Goal: Complete application form: Complete application form

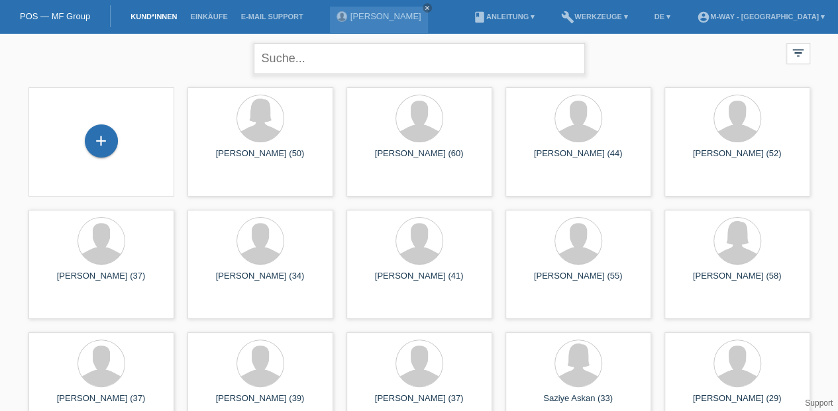
click at [340, 52] on input "text" at bounding box center [419, 58] width 331 height 31
click at [101, 157] on div "+" at bounding box center [101, 140] width 33 height 33
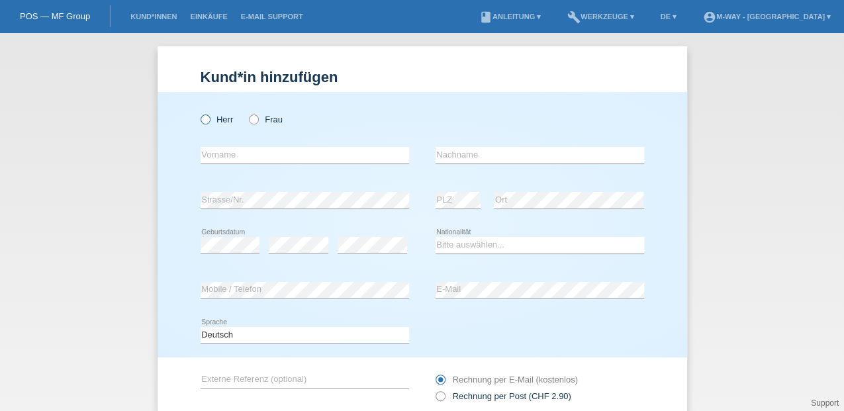
click at [198, 113] on icon at bounding box center [198, 113] width 0 height 0
click at [201, 123] on input "Herr" at bounding box center [205, 119] width 9 height 9
radio input "true"
click at [225, 150] on input "text" at bounding box center [305, 155] width 209 height 17
type input "é"
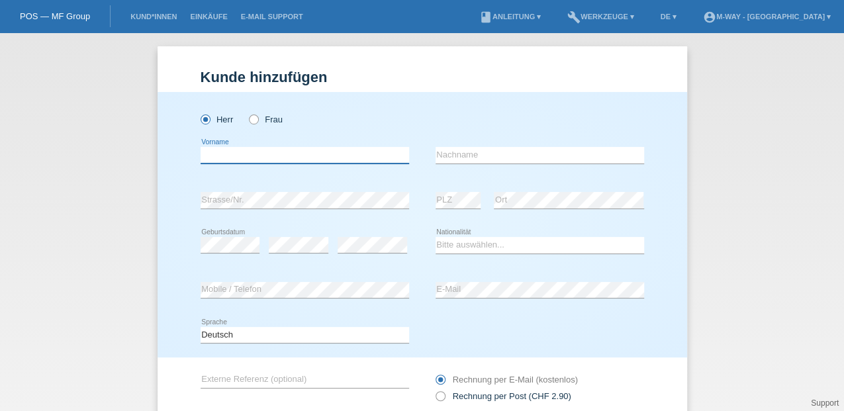
type input "é"
type input "Özgür"
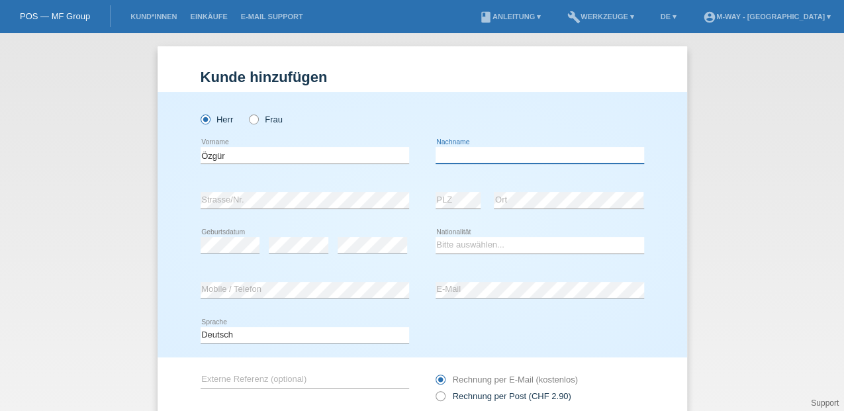
click at [464, 150] on input "text" at bounding box center [540, 155] width 209 height 17
type input "Yesilikir"
click at [445, 209] on div "error PLZ" at bounding box center [459, 200] width 46 height 45
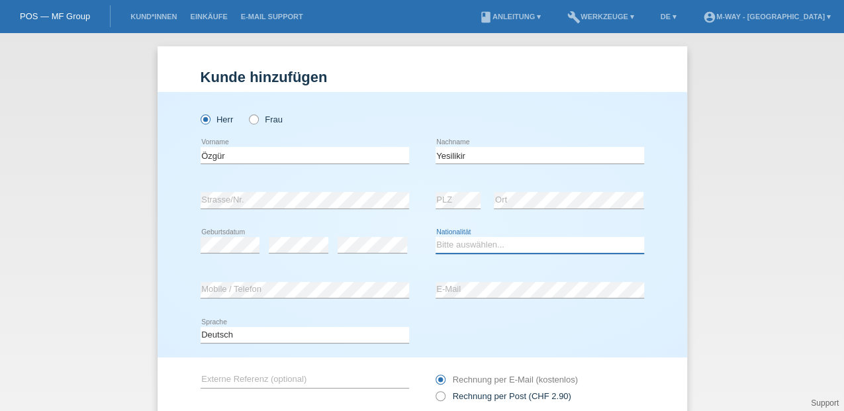
click at [438, 238] on select "Bitte auswählen... Schweiz Deutschland Liechtenstein Österreich ------------ Af…" at bounding box center [540, 245] width 209 height 16
select select "CH"
click at [436, 237] on select "Bitte auswählen... Schweiz Deutschland Liechtenstein Österreich ------------ Af…" at bounding box center [540, 245] width 209 height 16
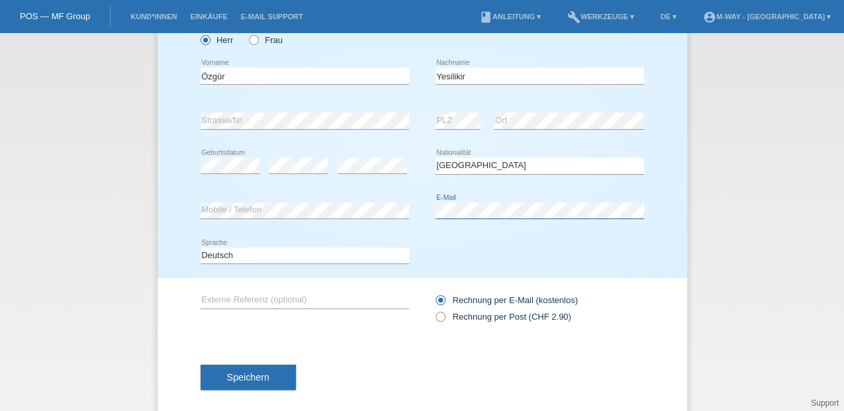
scroll to position [97, 0]
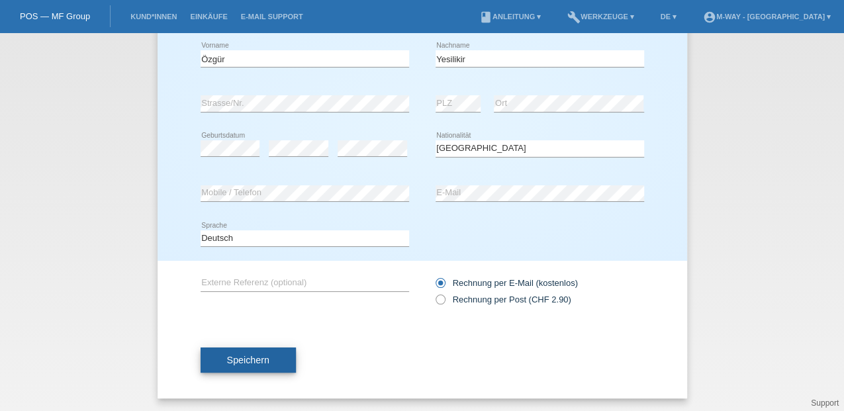
click at [260, 358] on span "Speichern" at bounding box center [248, 360] width 42 height 11
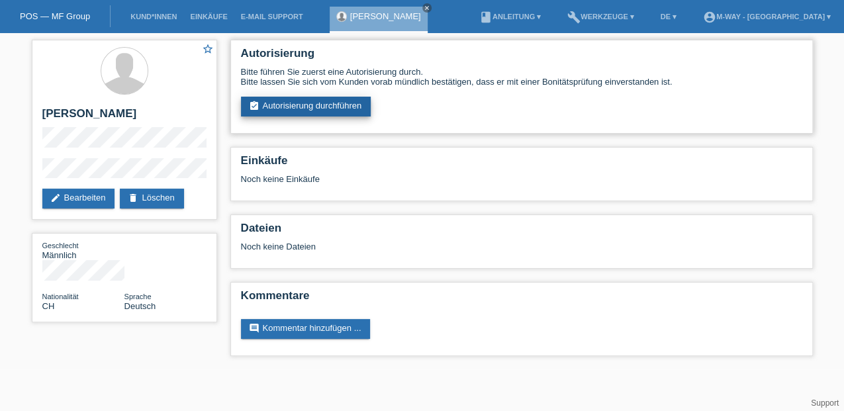
click at [291, 107] on link "assignment_turned_in Autorisierung durchführen" at bounding box center [306, 107] width 130 height 20
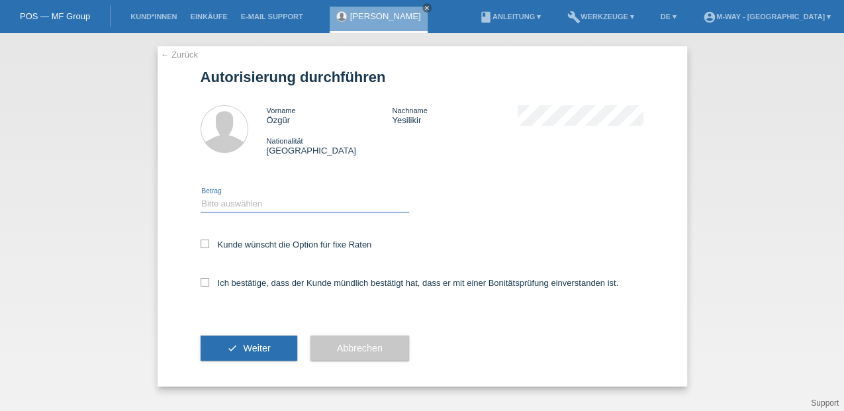
click at [256, 203] on select "Bitte auswählen CHF 1.00 - CHF 499.00 CHF 500.00 - CHF 1'999.00 CHF 2'000.00 - …" at bounding box center [305, 204] width 209 height 16
select select "3"
click at [201, 196] on select "Bitte auswählen CHF 1.00 - CHF 499.00 CHF 500.00 - CHF 1'999.00 CHF 2'000.00 - …" at bounding box center [305, 204] width 209 height 16
click at [206, 244] on icon at bounding box center [205, 244] width 9 height 9
click at [206, 244] on input "Kunde wünscht die Option für fixe Raten" at bounding box center [205, 244] width 9 height 9
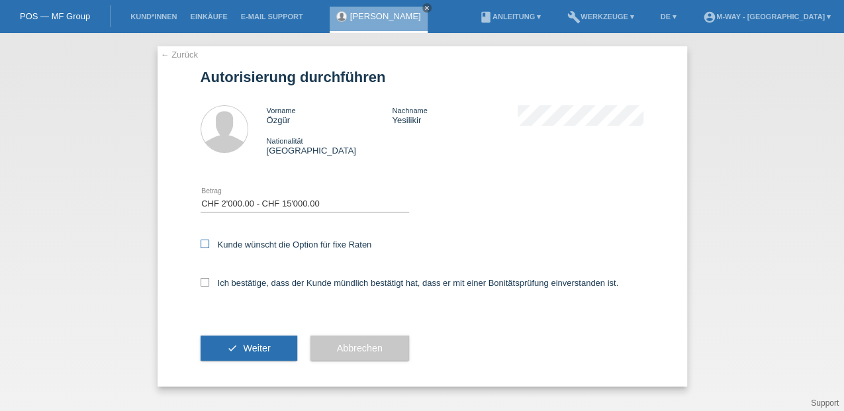
checkbox input "true"
click at [205, 282] on icon at bounding box center [205, 282] width 9 height 9
click at [205, 282] on input "Ich bestätige, dass der Kunde mündlich bestätigt hat, dass er mit einer Bonität…" at bounding box center [205, 282] width 9 height 9
checkbox input "true"
click at [209, 354] on button "check Weiter" at bounding box center [249, 348] width 97 height 25
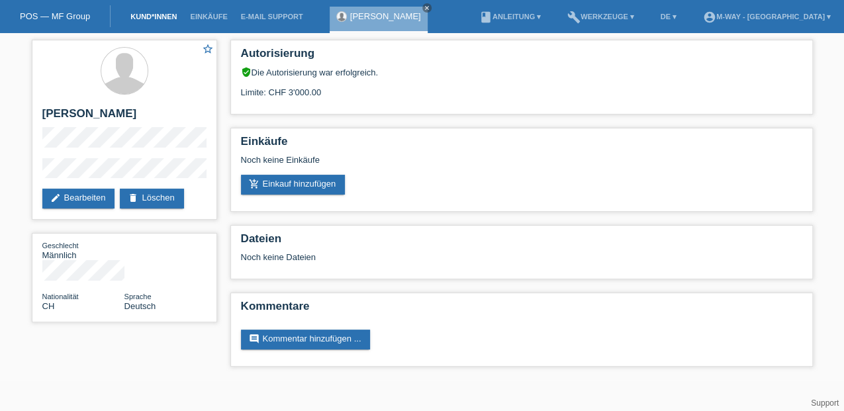
click at [163, 19] on link "Kund*innen" at bounding box center [154, 17] width 60 height 8
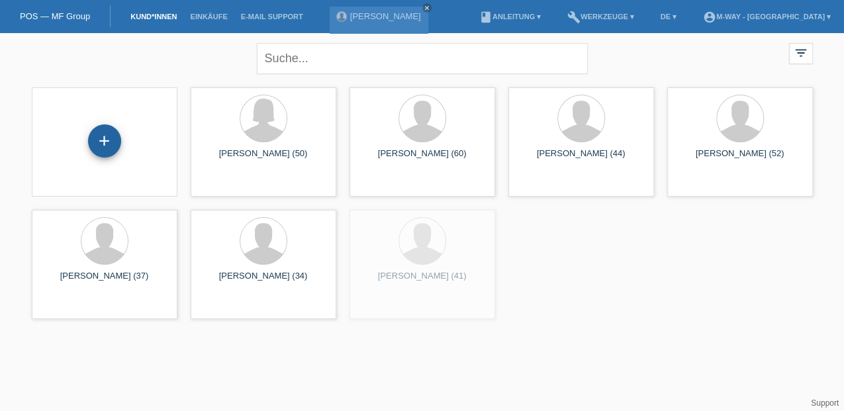
click at [111, 140] on div "+" at bounding box center [104, 140] width 33 height 33
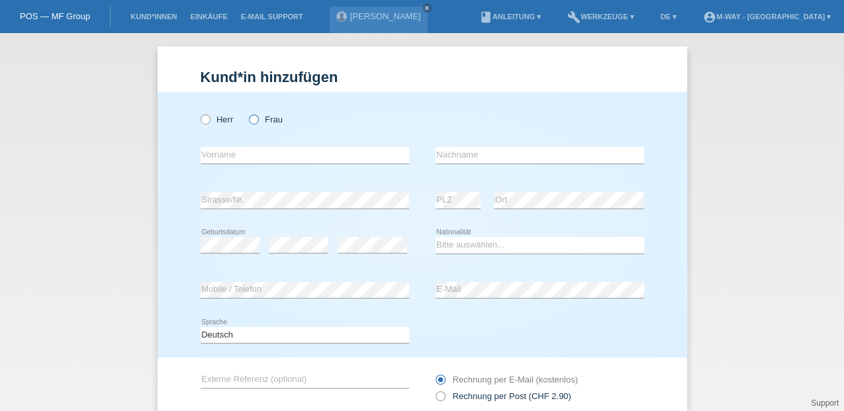
click at [247, 113] on icon at bounding box center [247, 113] width 0 height 0
click at [253, 122] on input "Frau" at bounding box center [253, 119] width 9 height 9
radio input "true"
click at [233, 156] on input "text" at bounding box center [305, 155] width 209 height 17
type input "Aysin"
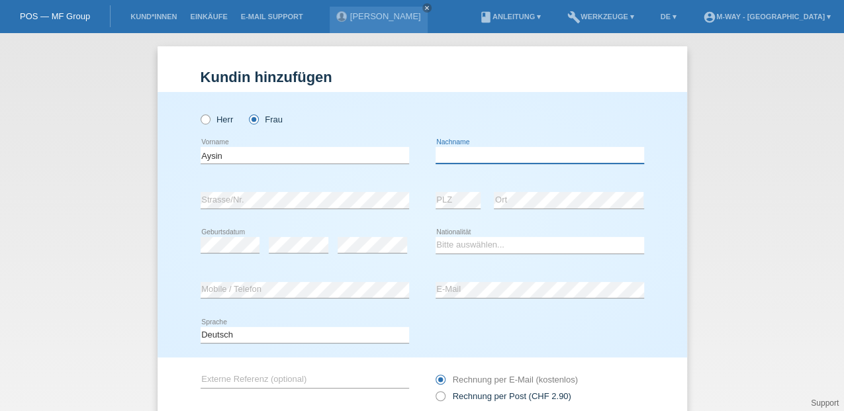
click at [446, 158] on input "text" at bounding box center [540, 155] width 209 height 17
type input "Yesilkir"
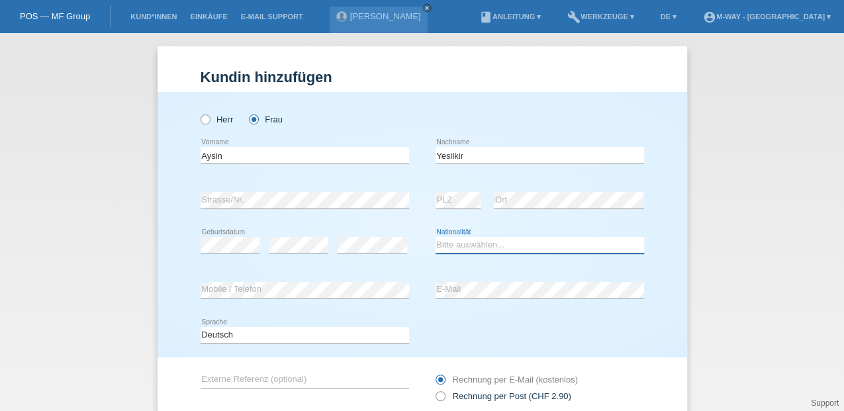
click at [482, 245] on select "Bitte auswählen... [GEOGRAPHIC_DATA] [GEOGRAPHIC_DATA] [GEOGRAPHIC_DATA] [GEOGR…" at bounding box center [540, 245] width 209 height 16
select select "CH"
click at [436, 237] on select "Bitte auswählen... [GEOGRAPHIC_DATA] [GEOGRAPHIC_DATA] [GEOGRAPHIC_DATA] [GEOGR…" at bounding box center [540, 245] width 209 height 16
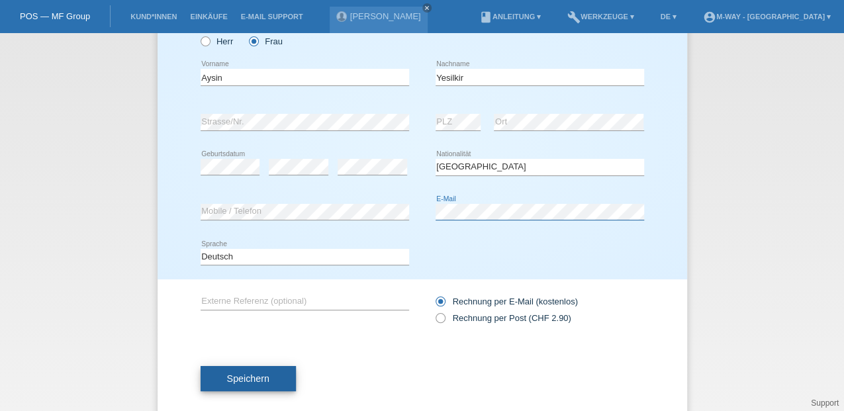
scroll to position [88, 0]
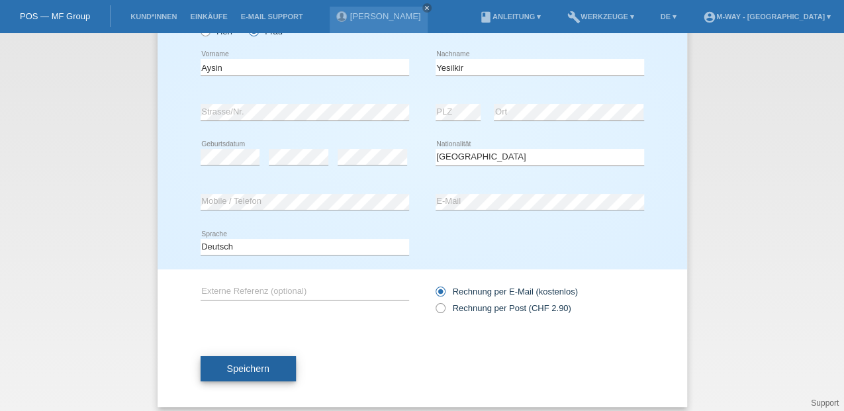
click at [270, 373] on button "Speichern" at bounding box center [248, 368] width 95 height 25
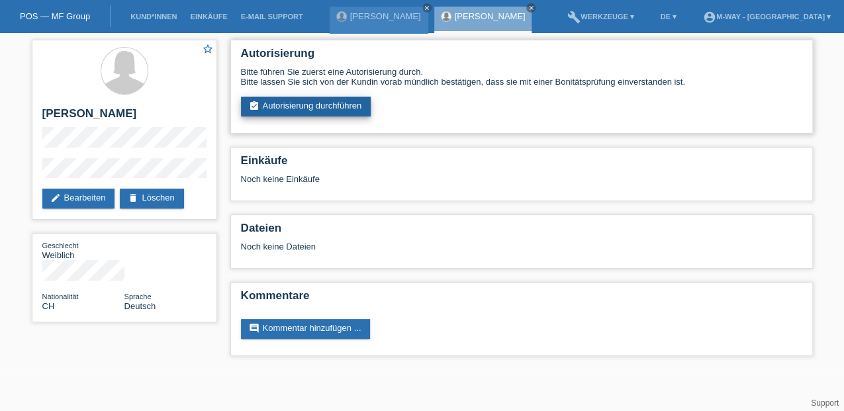
click at [294, 103] on link "assignment_turned_in Autorisierung durchführen" at bounding box center [306, 107] width 130 height 20
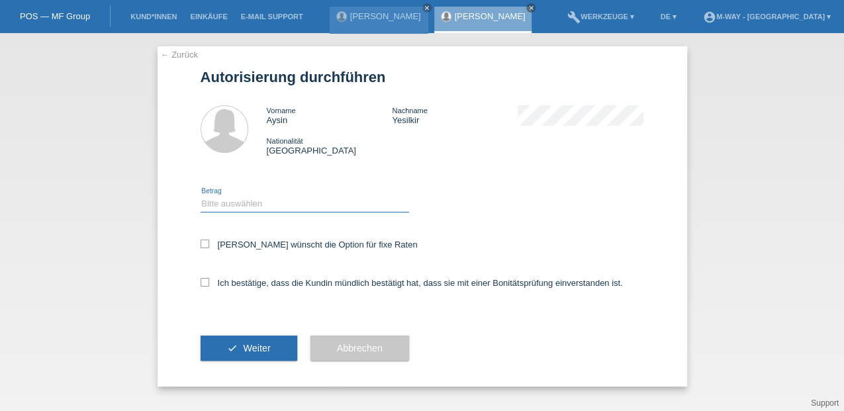
click at [246, 209] on select "Bitte auswählen CHF 1.00 - CHF 499.00 CHF 500.00 - CHF 1'999.00 CHF 2'000.00 - …" at bounding box center [305, 204] width 209 height 16
select select "3"
click at [201, 196] on select "Bitte auswählen CHF 1.00 - CHF 499.00 CHF 500.00 - CHF 1'999.00 CHF 2'000.00 - …" at bounding box center [305, 204] width 209 height 16
click at [207, 241] on icon at bounding box center [205, 244] width 9 height 9
click at [207, 241] on input "[PERSON_NAME] wünscht die Option für fixe Raten" at bounding box center [205, 244] width 9 height 9
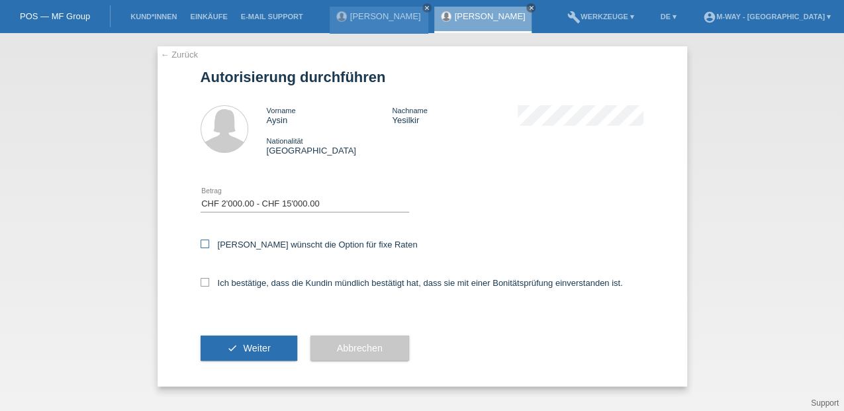
checkbox input "true"
click at [205, 283] on icon at bounding box center [205, 282] width 9 height 9
click at [205, 283] on input "Ich bestätige, dass die Kundin mündlich bestätigt hat, dass sie mit einer Bonit…" at bounding box center [205, 282] width 9 height 9
checkbox input "true"
click at [241, 350] on button "check Weiter" at bounding box center [249, 348] width 97 height 25
